Goal: Find contact information: Find contact information

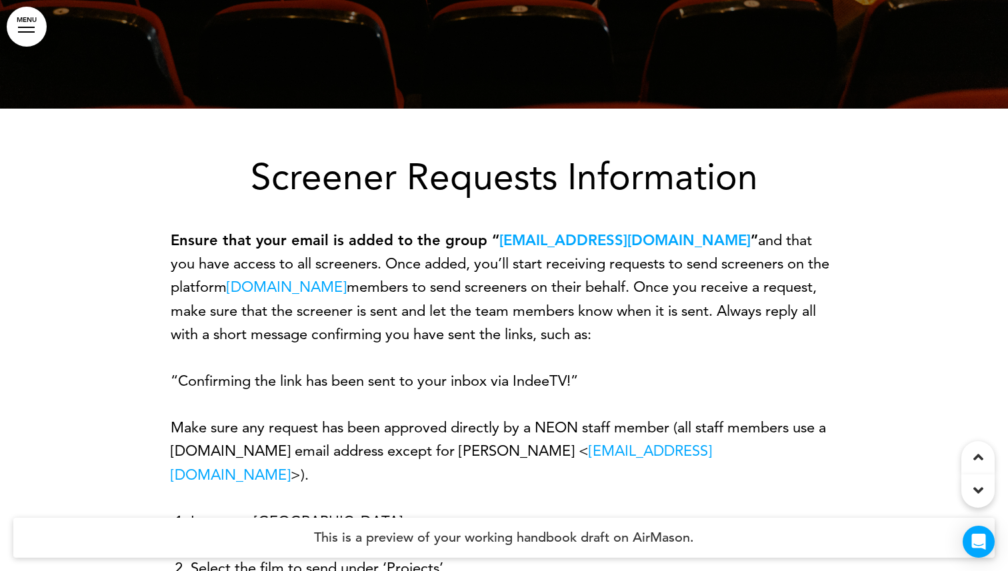
scroll to position [25730, 0]
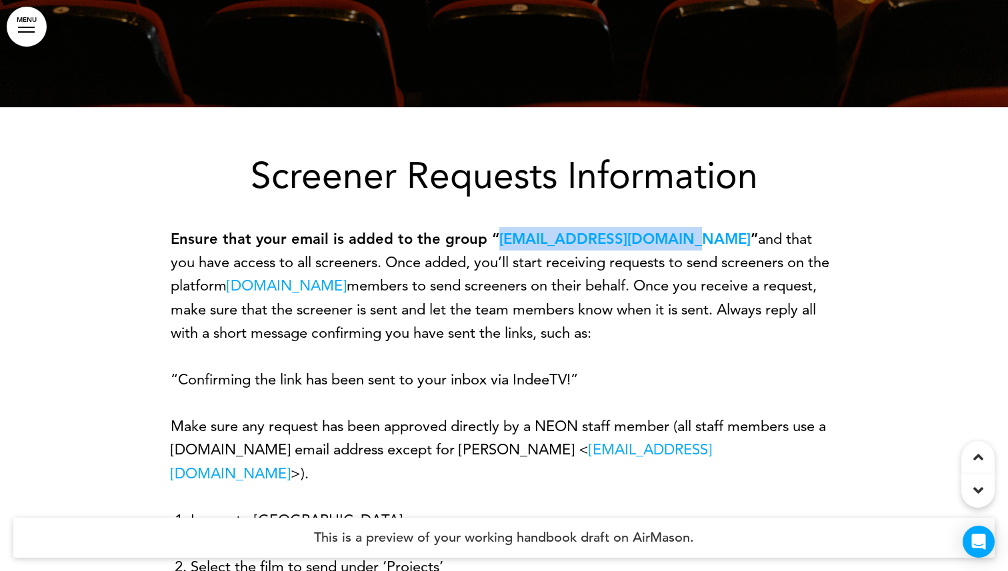
drag, startPoint x: 491, startPoint y: 175, endPoint x: 673, endPoint y: 177, distance: 182.0
click at [673, 227] on p "Ensure that your email is added to the group “ [EMAIL_ADDRESS][DOMAIN_NAME] ” a…" at bounding box center [504, 285] width 667 height 117
click at [261, 368] on p "“Confirming the link has been sent to your inbox via IndeeTV!”" at bounding box center [504, 379] width 667 height 23
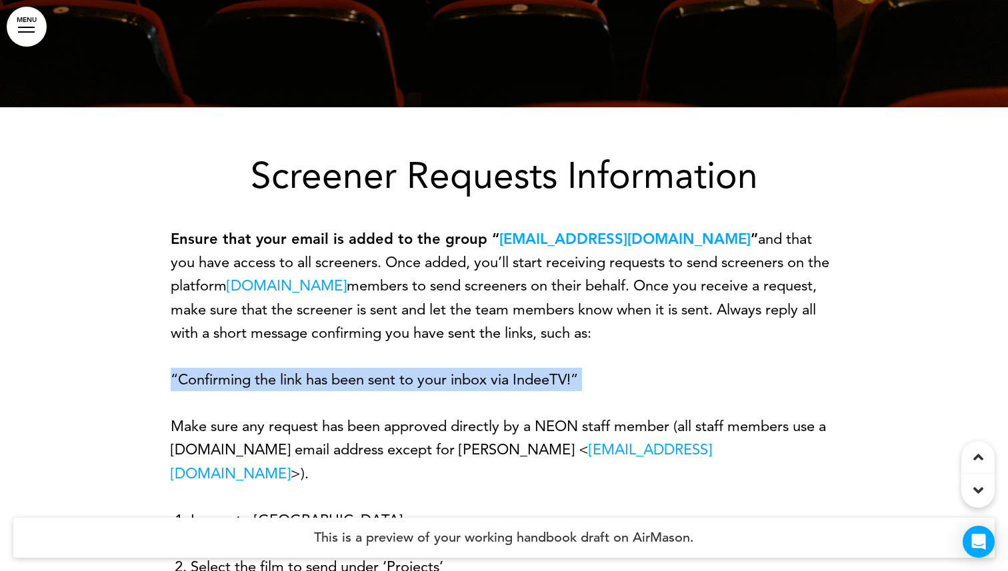
click at [261, 368] on p "“Confirming the link has been sent to your inbox via IndeeTV!”" at bounding box center [504, 379] width 667 height 23
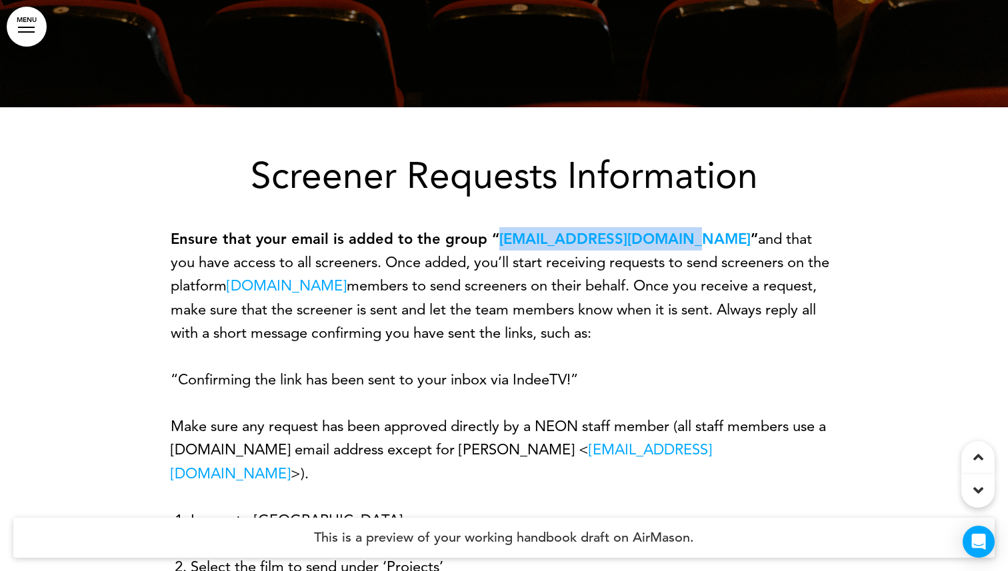
drag, startPoint x: 673, startPoint y: 175, endPoint x: 493, endPoint y: 177, distance: 180.7
click at [493, 227] on p "Ensure that your email is added to the group “ [EMAIL_ADDRESS][DOMAIN_NAME] ” a…" at bounding box center [504, 285] width 667 height 117
copy strong "[EMAIL_ADDRESS][DOMAIN_NAME]"
click at [339, 368] on p "“Confirming the link has been sent to your inbox via IndeeTV!”" at bounding box center [504, 379] width 667 height 23
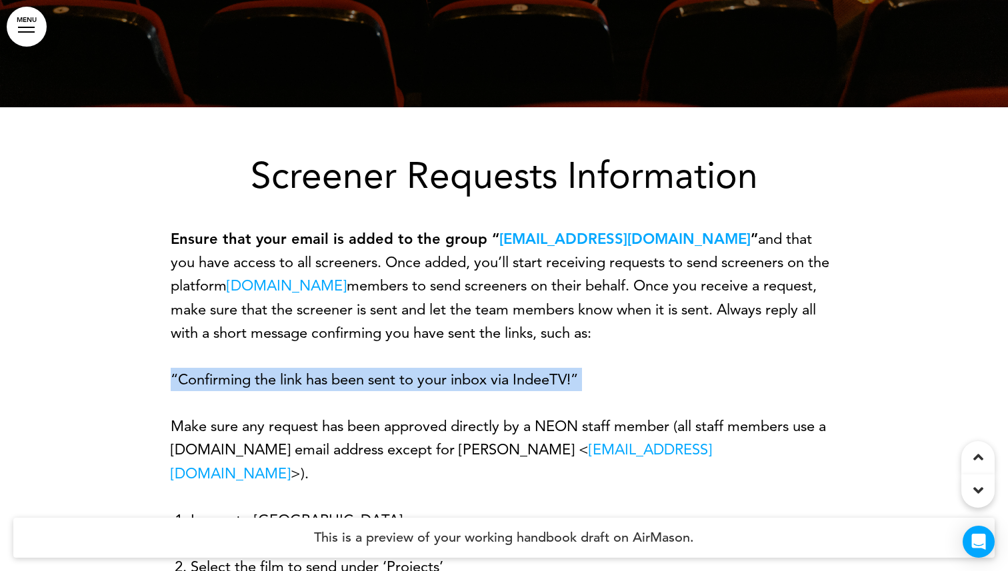
click at [339, 368] on p "“Confirming the link has been sent to your inbox via IndeeTV!”" at bounding box center [504, 379] width 667 height 23
